Goal: Check status: Check status

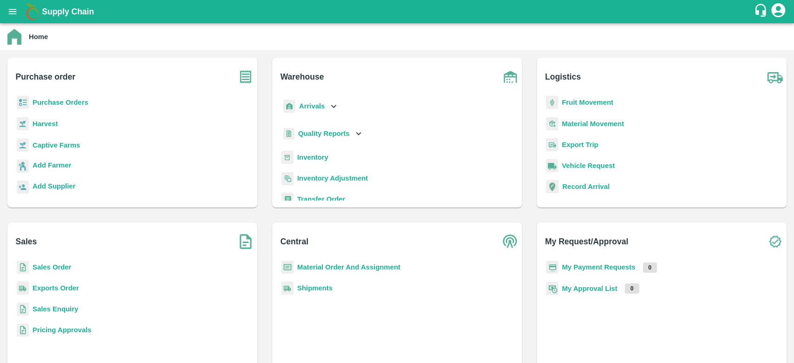
click at [585, 291] on b "My Approval List" at bounding box center [589, 288] width 55 height 7
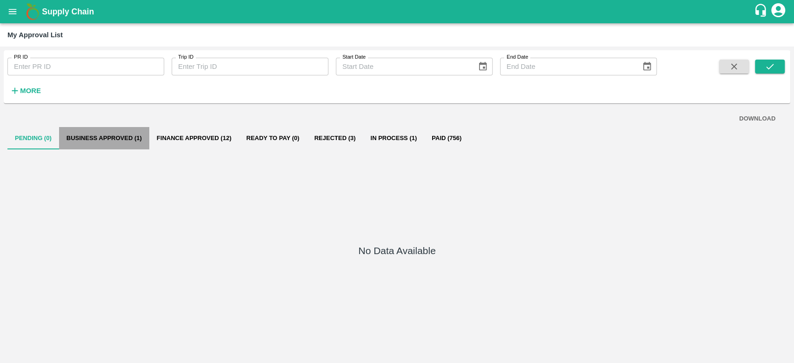
click at [96, 143] on button "Business Approved (1)" at bounding box center [104, 138] width 90 height 22
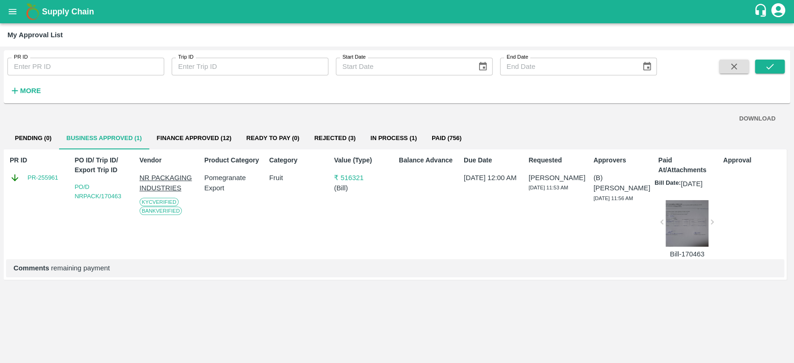
click at [686, 234] on div at bounding box center [687, 223] width 43 height 47
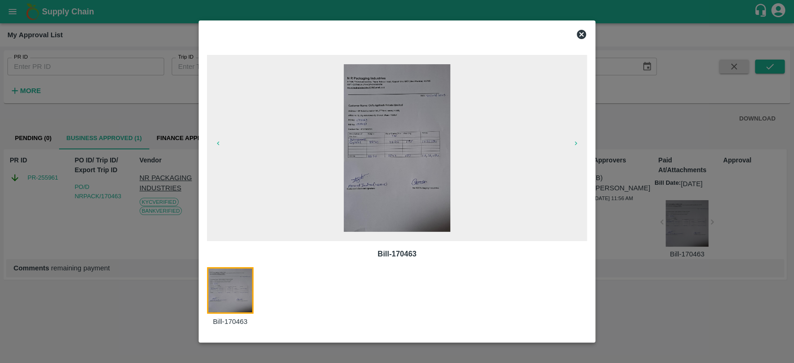
click at [583, 34] on icon at bounding box center [581, 34] width 9 height 9
